Goal: Find specific page/section

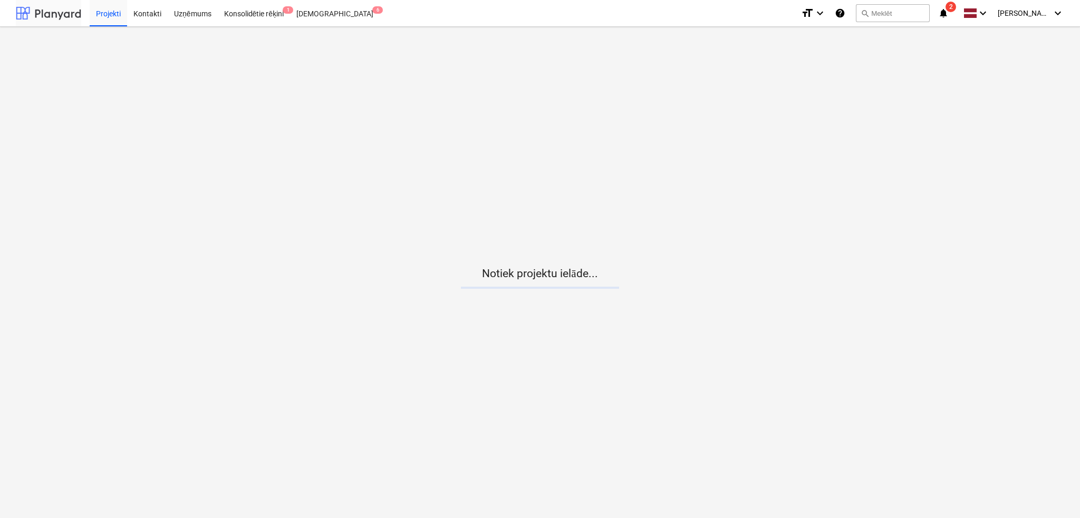
click at [53, 20] on div at bounding box center [48, 13] width 65 height 26
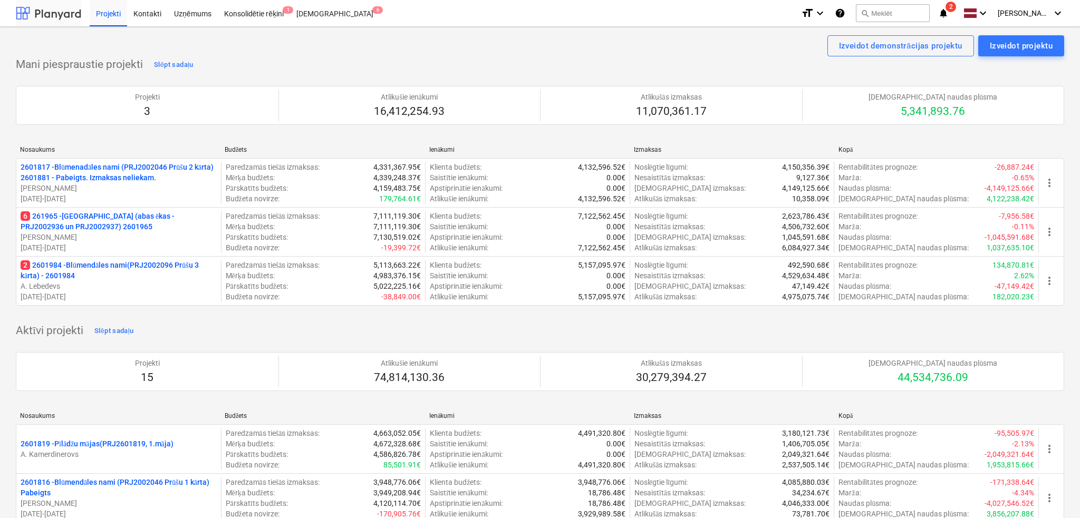
click at [55, 13] on div at bounding box center [48, 13] width 65 height 26
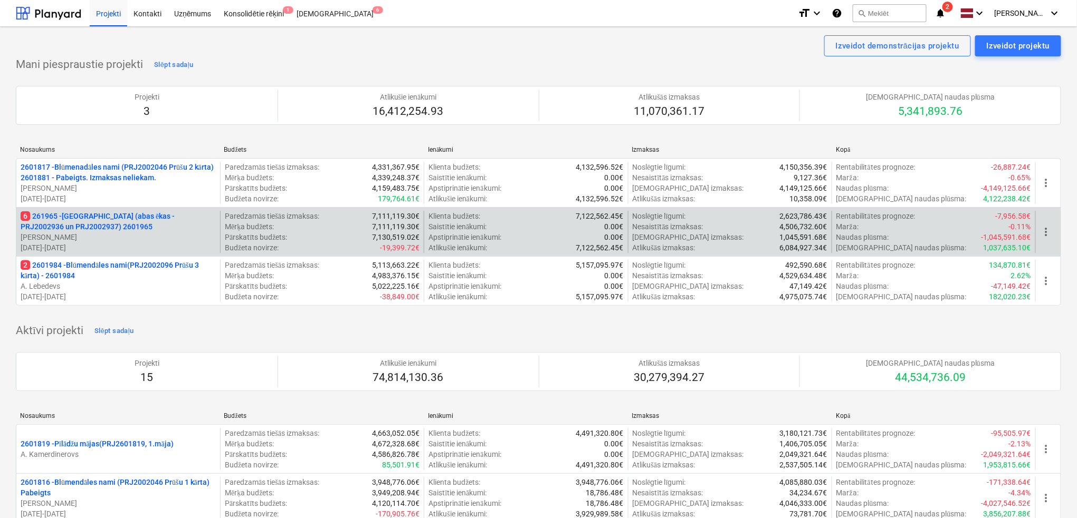
click at [155, 230] on p "6 261965 - [GEOGRAPHIC_DATA] (abas ēkas - PRJ2002936 un PRJ2002937) 2601965" at bounding box center [118, 221] width 195 height 21
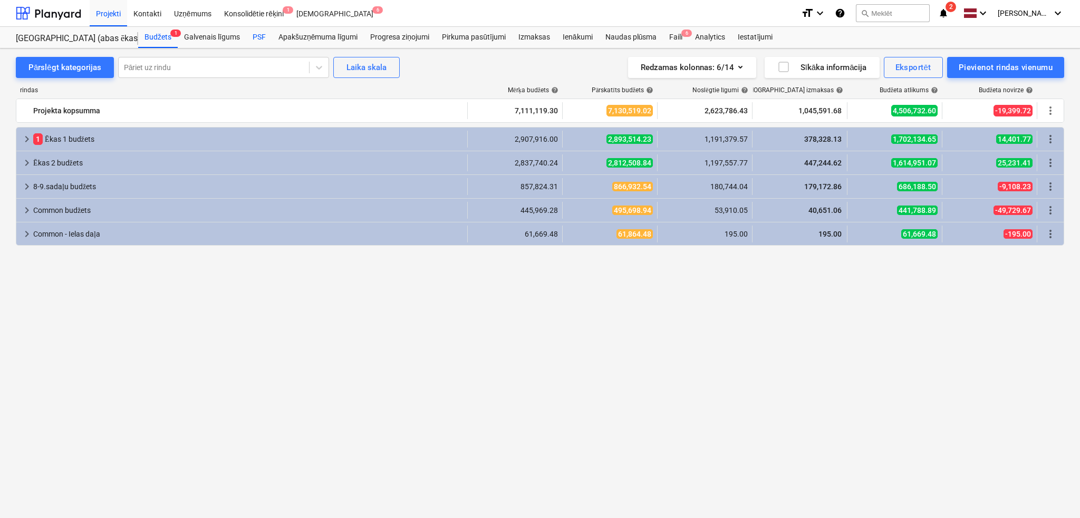
click at [257, 30] on div "PSF" at bounding box center [259, 37] width 26 height 21
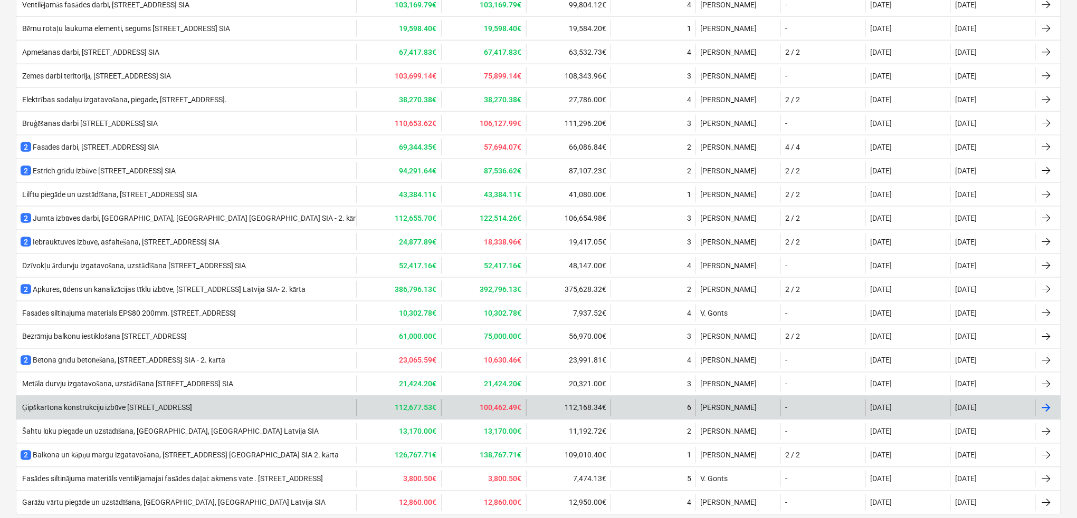
scroll to position [619, 0]
